Goal: Check status: Check status

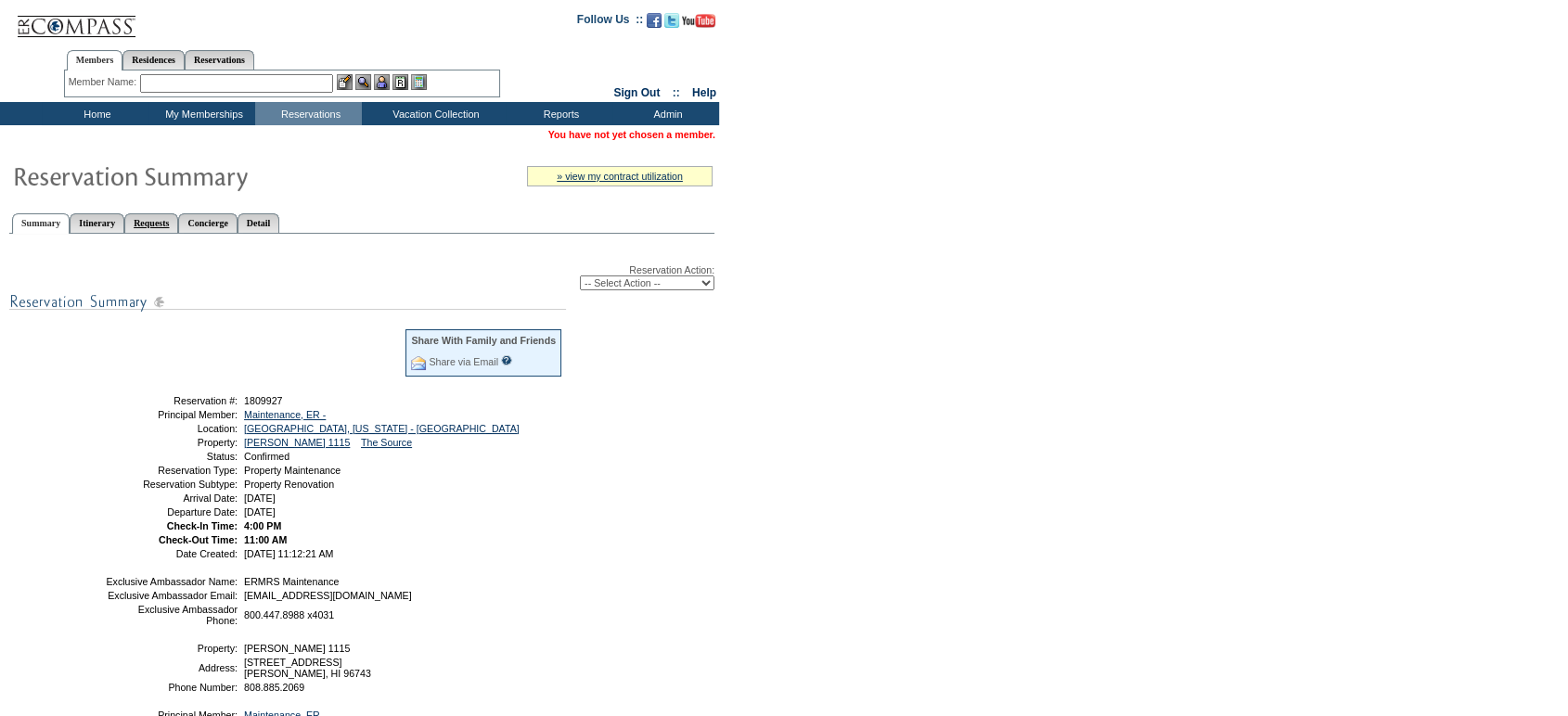
click at [179, 221] on link "Requests" at bounding box center [151, 223] width 53 height 19
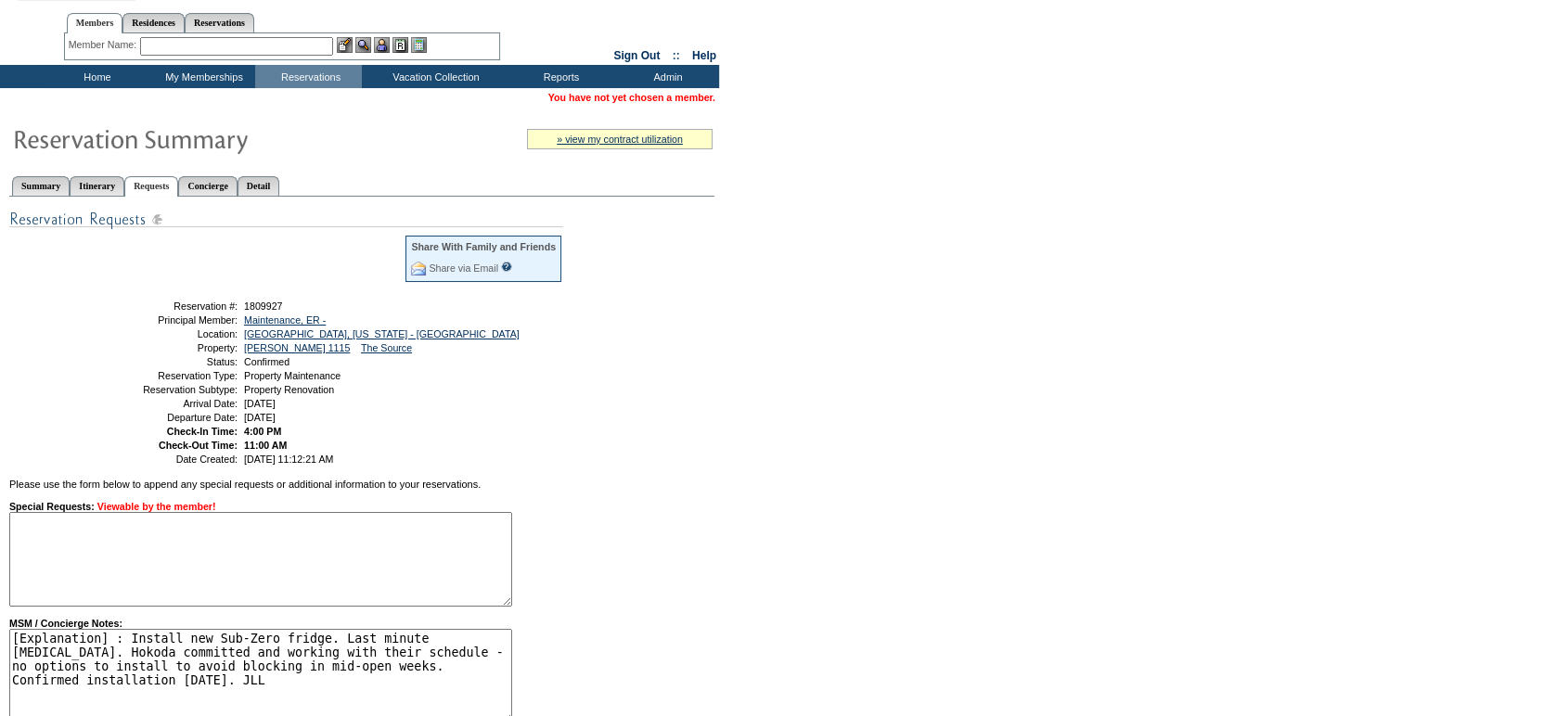
scroll to position [61, 0]
